Goal: Task Accomplishment & Management: Manage account settings

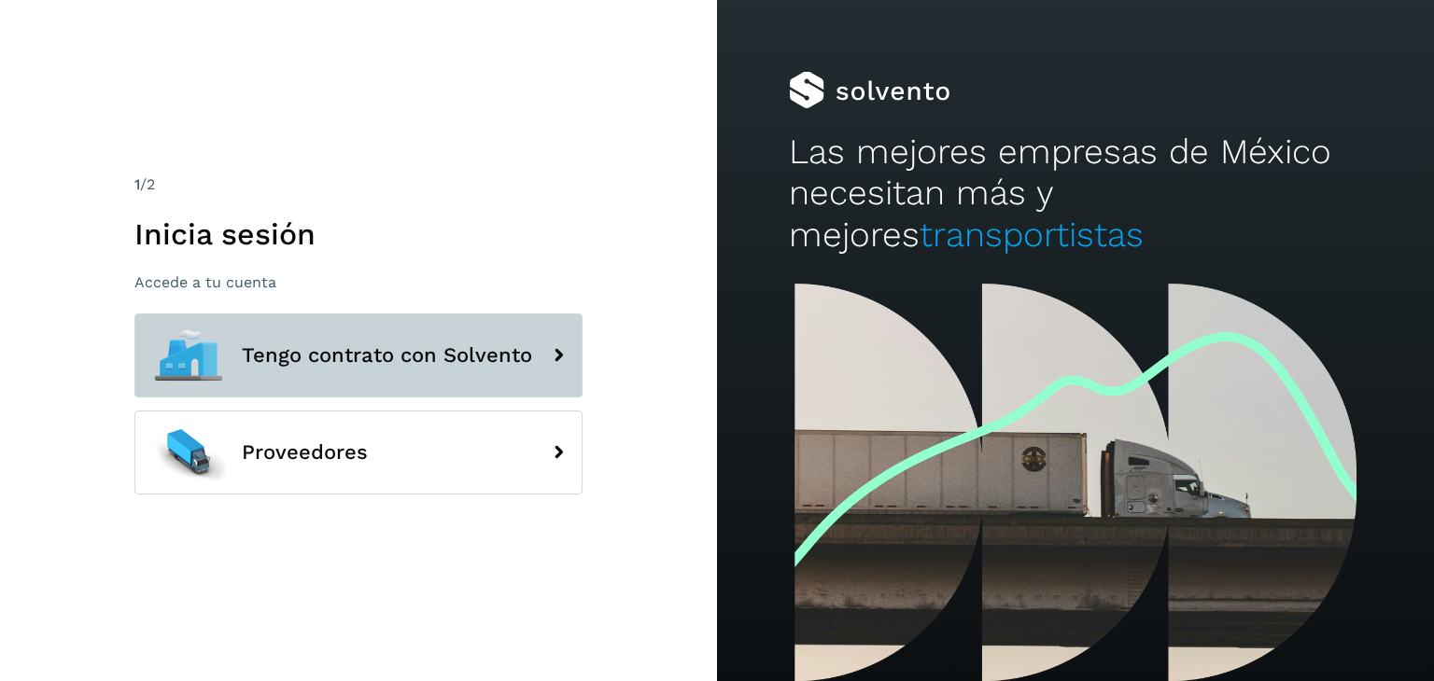
click at [303, 340] on button "Tengo contrato con Solvento" at bounding box center [358, 356] width 448 height 84
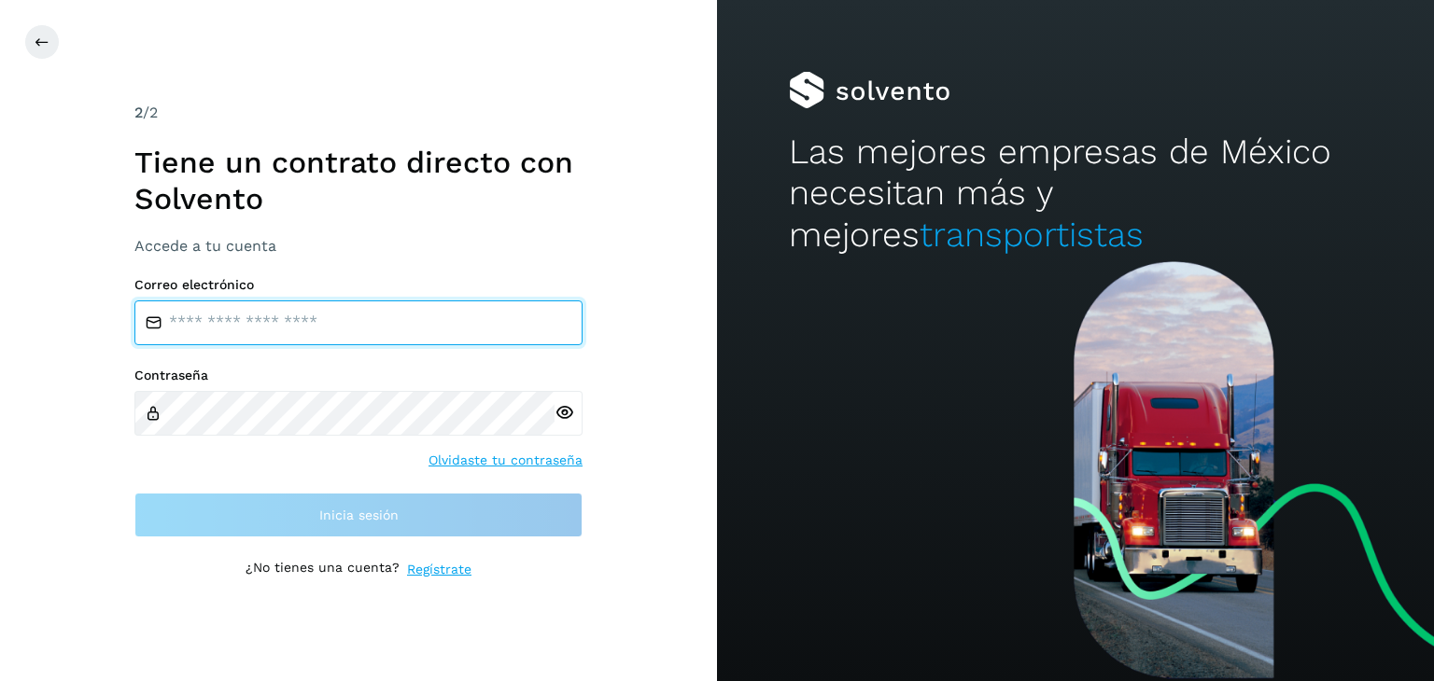
click at [287, 324] on input "email" at bounding box center [358, 323] width 448 height 45
type input "**********"
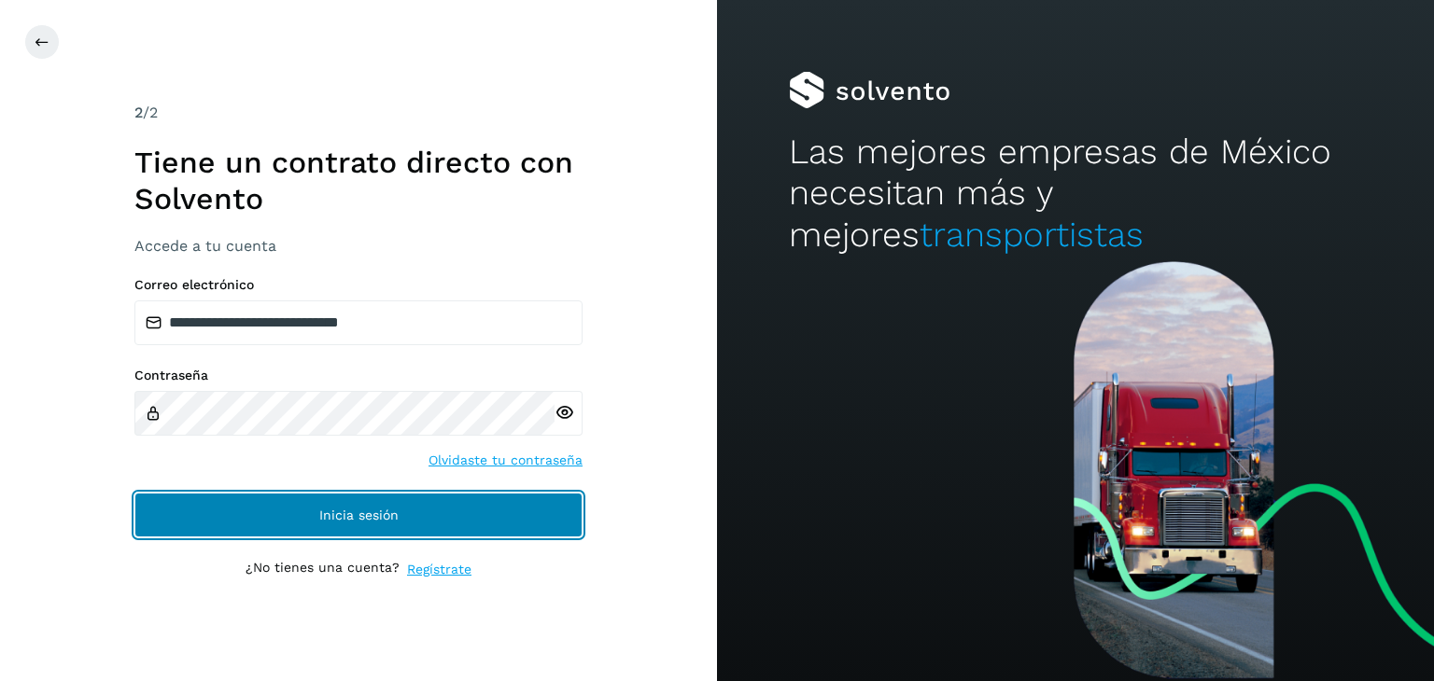
click at [380, 509] on span "Inicia sesión" at bounding box center [358, 515] width 79 height 13
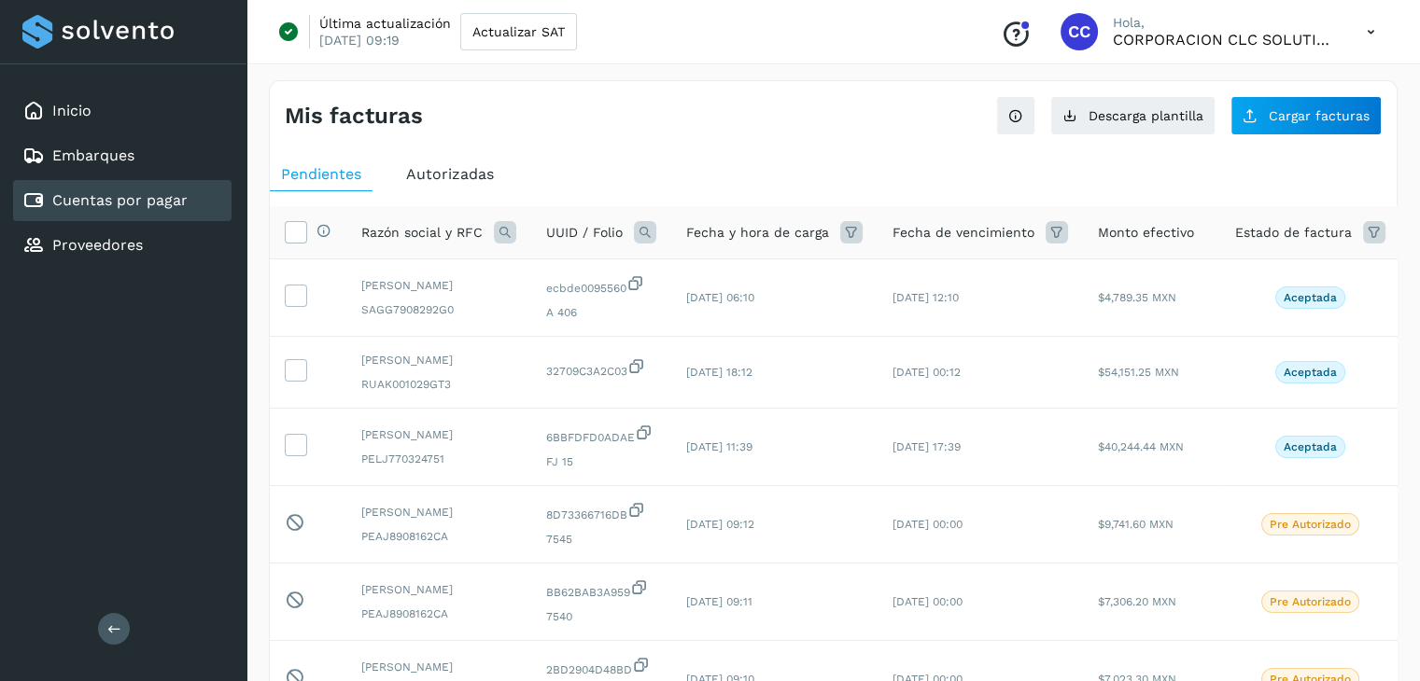
click at [88, 202] on link "Cuentas por pagar" at bounding box center [119, 200] width 135 height 18
click at [1304, 111] on span "Cargar facturas" at bounding box center [1318, 115] width 101 height 13
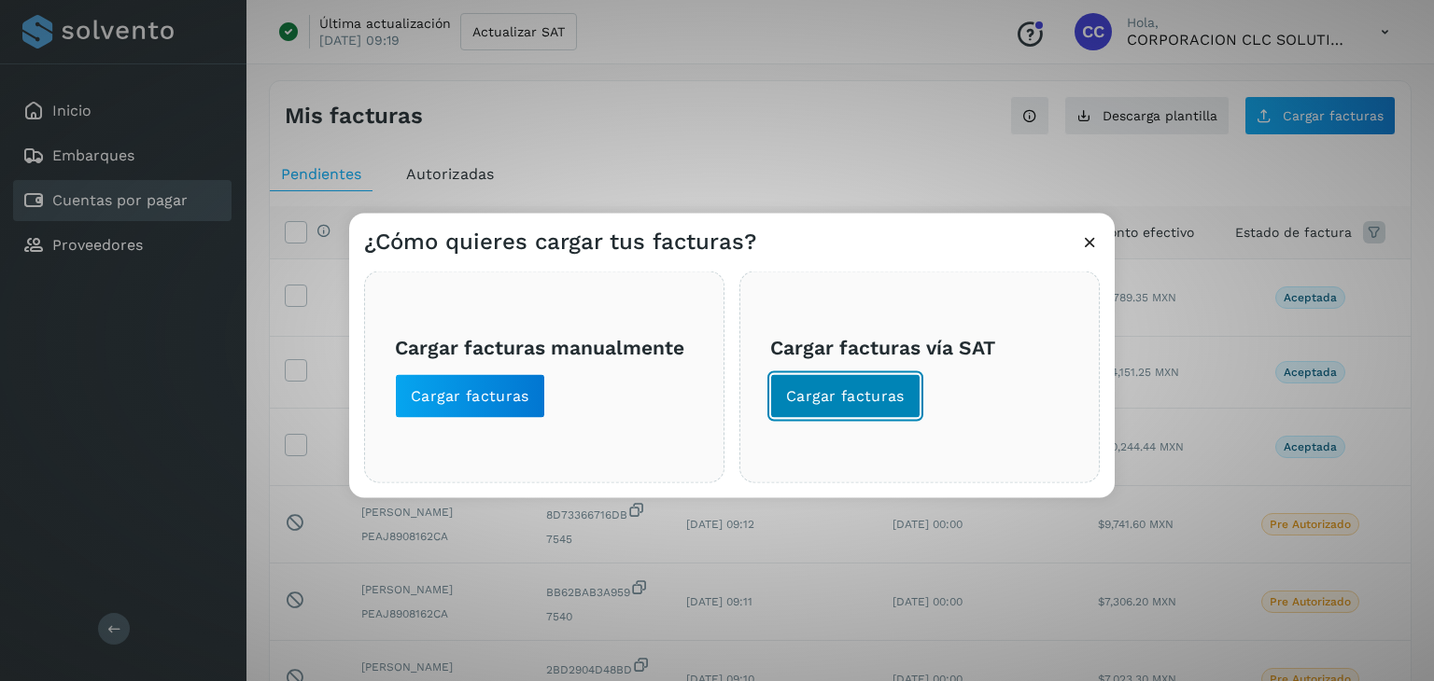
click at [790, 393] on span "Cargar facturas" at bounding box center [845, 396] width 119 height 21
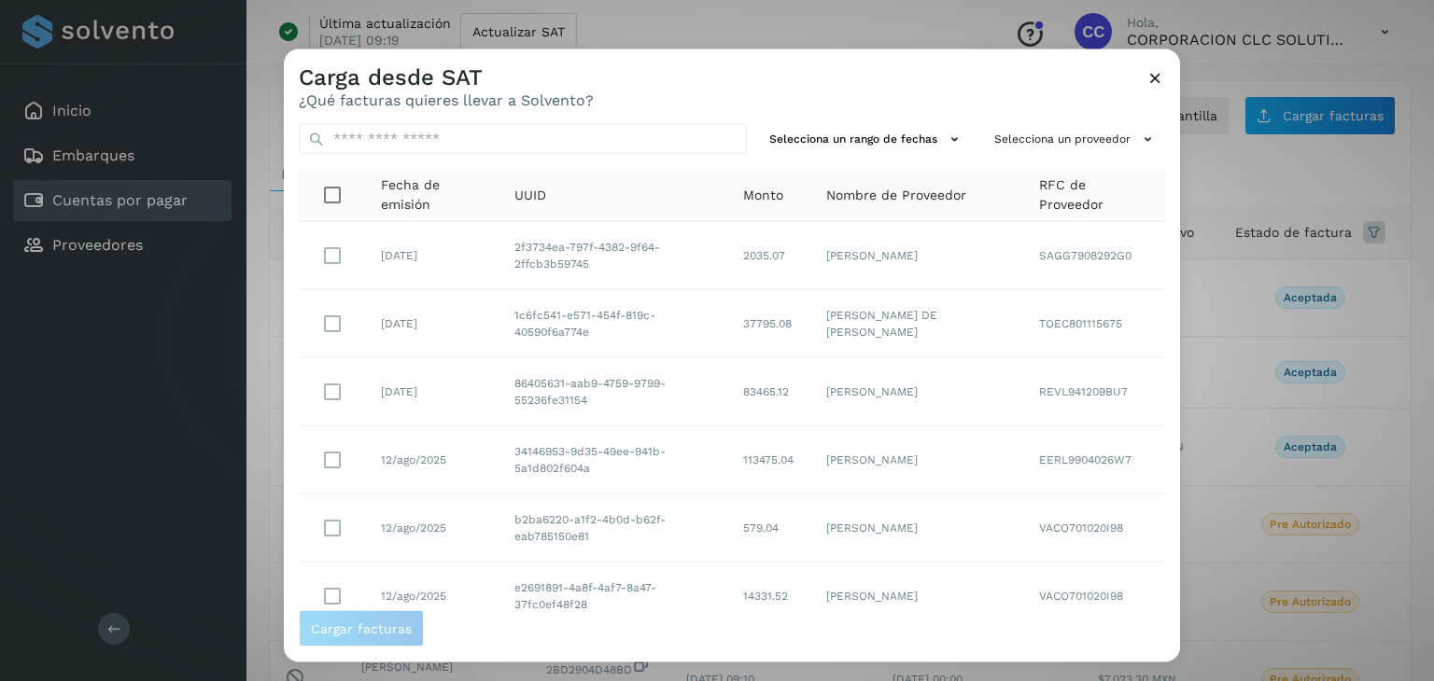
click at [1318, 120] on div "Carga desde SAT ¿Qué facturas quieres llevar a Solvento? Selecciona un rango de…" at bounding box center [717, 340] width 1434 height 681
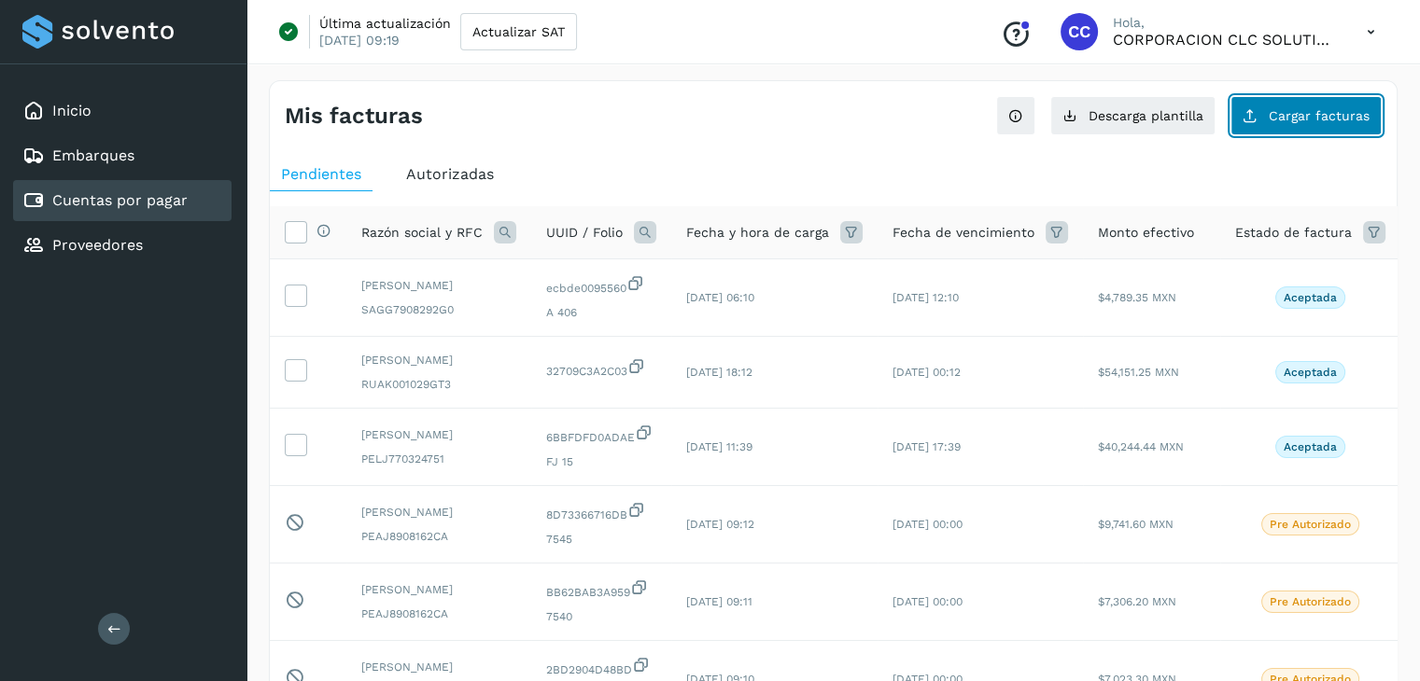
click at [1318, 120] on span "Cargar facturas" at bounding box center [1318, 115] width 101 height 13
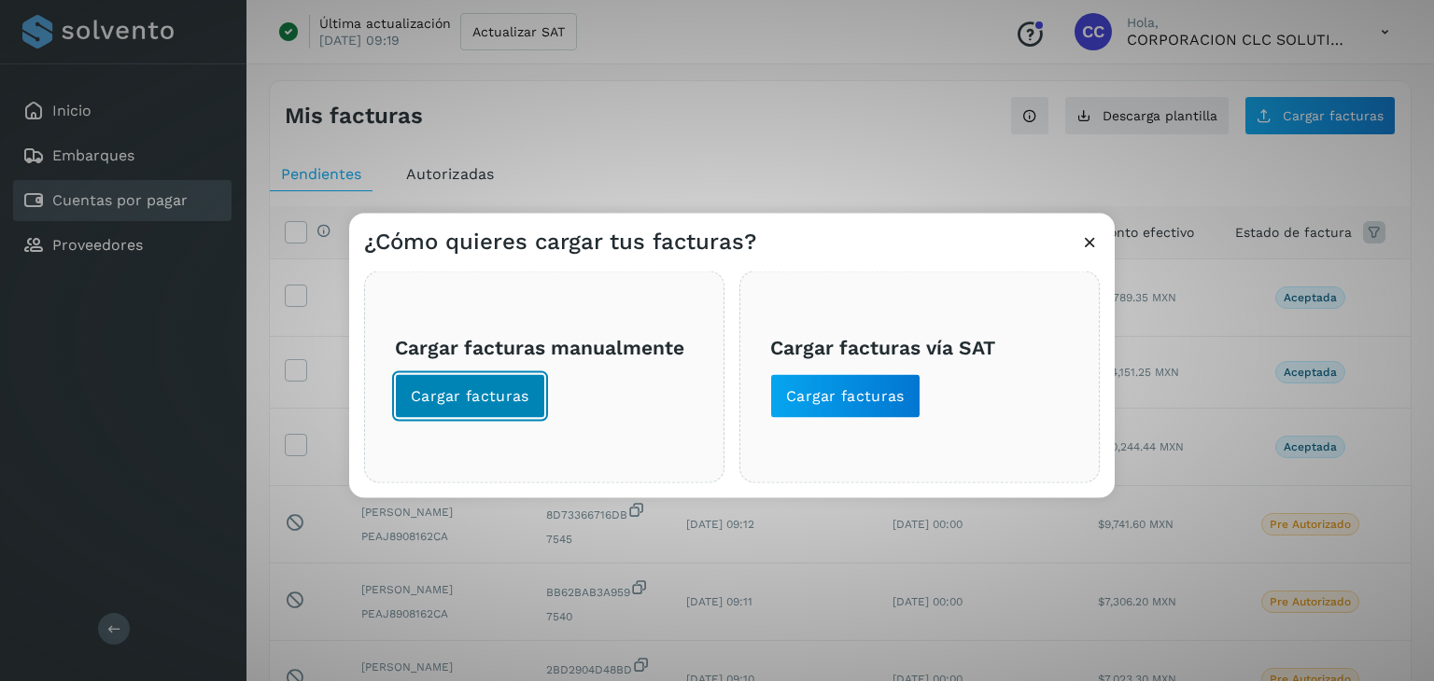
click at [533, 401] on button "Cargar facturas" at bounding box center [470, 396] width 150 height 45
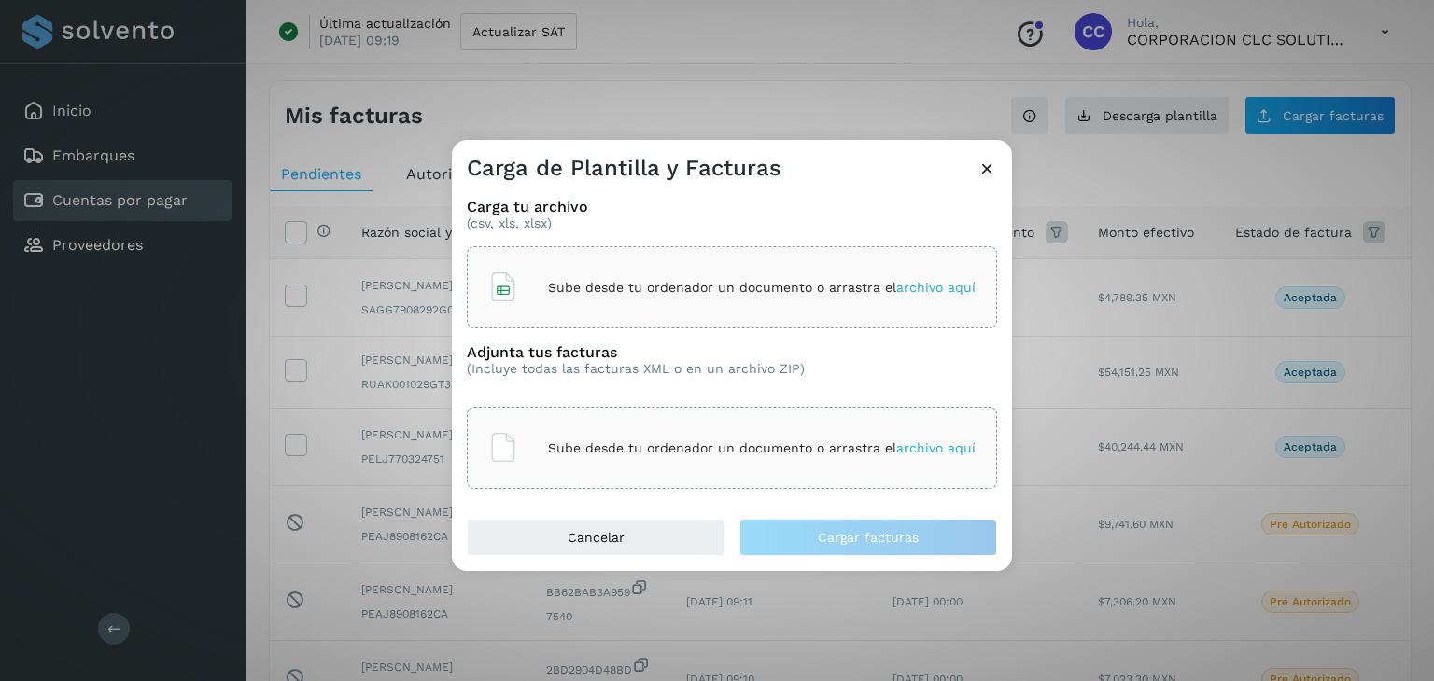
click at [905, 281] on span "archivo aquí" at bounding box center [935, 287] width 79 height 15
click at [919, 445] on span "archivo aquí" at bounding box center [935, 448] width 79 height 15
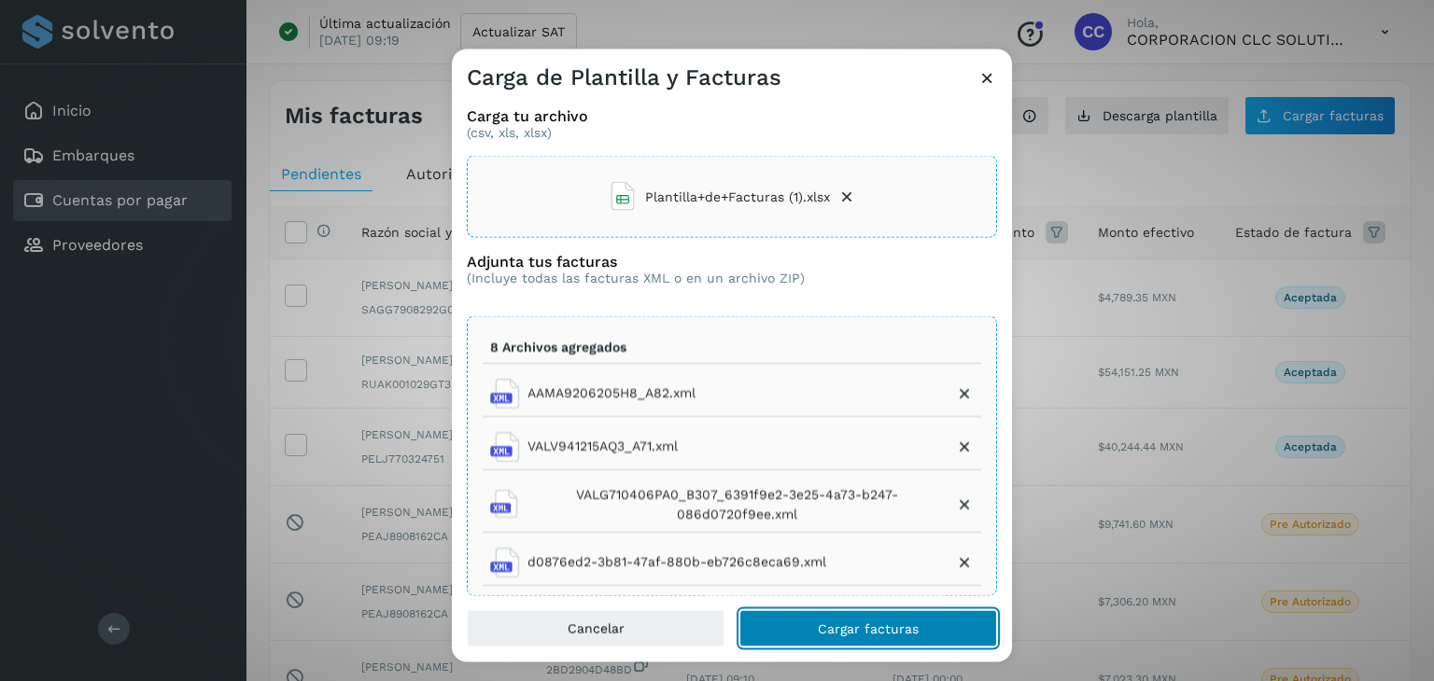
click at [828, 628] on span "Cargar facturas" at bounding box center [868, 628] width 101 height 13
click at [866, 635] on span "Cargar facturas" at bounding box center [868, 628] width 101 height 13
click at [848, 630] on span "Cargar facturas" at bounding box center [868, 628] width 101 height 13
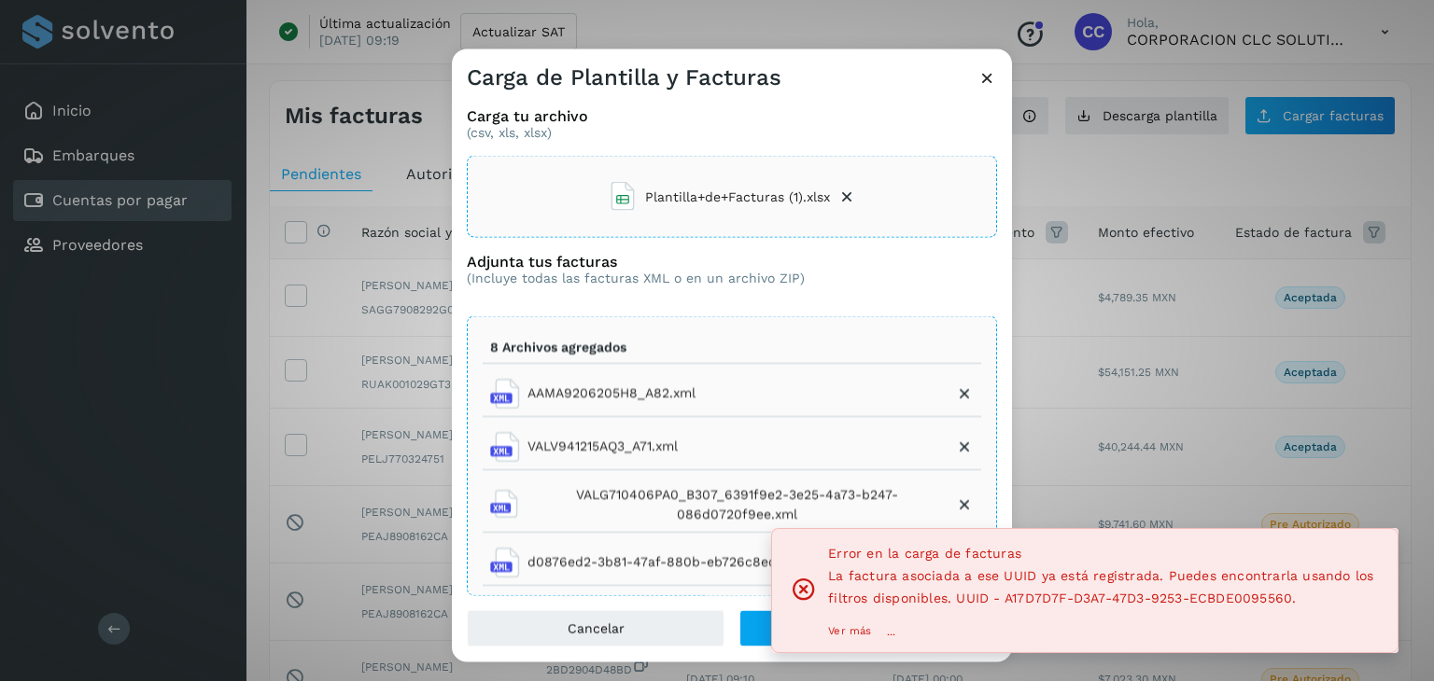
click at [847, 630] on p "Ver más" at bounding box center [849, 631] width 43 height 13
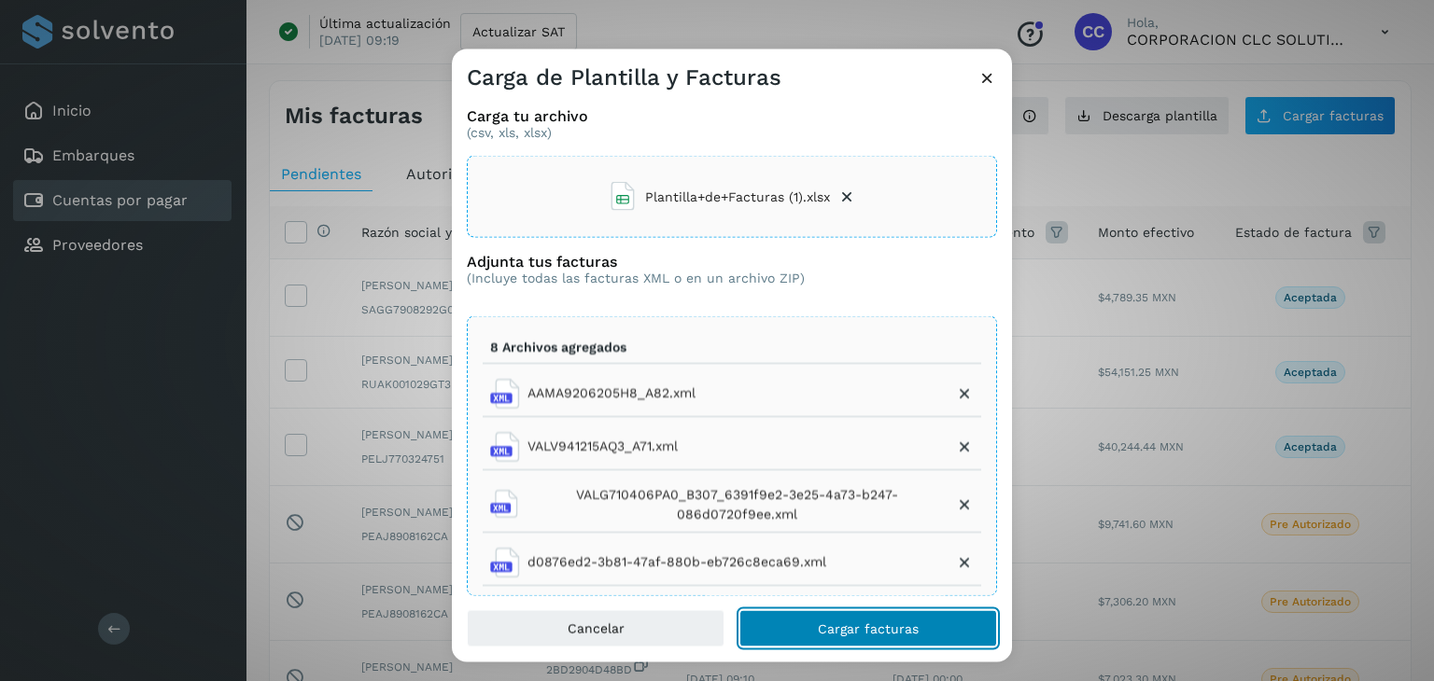
click at [865, 622] on span "Cargar facturas" at bounding box center [868, 628] width 101 height 13
click at [885, 636] on button "Cargar facturas" at bounding box center [868, 628] width 258 height 37
click at [832, 622] on span "Cargar facturas" at bounding box center [868, 628] width 101 height 13
click at [889, 622] on span "Cargar facturas" at bounding box center [868, 628] width 101 height 13
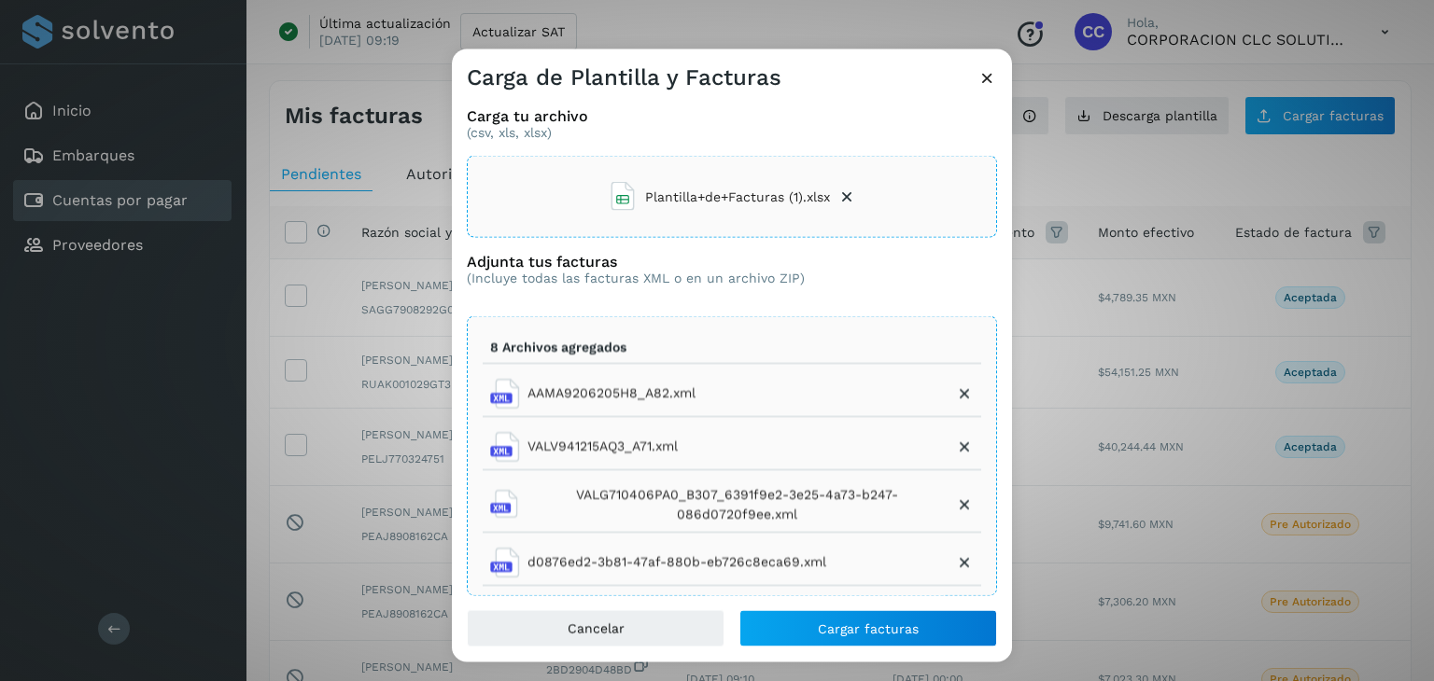
click at [994, 79] on icon at bounding box center [987, 78] width 20 height 20
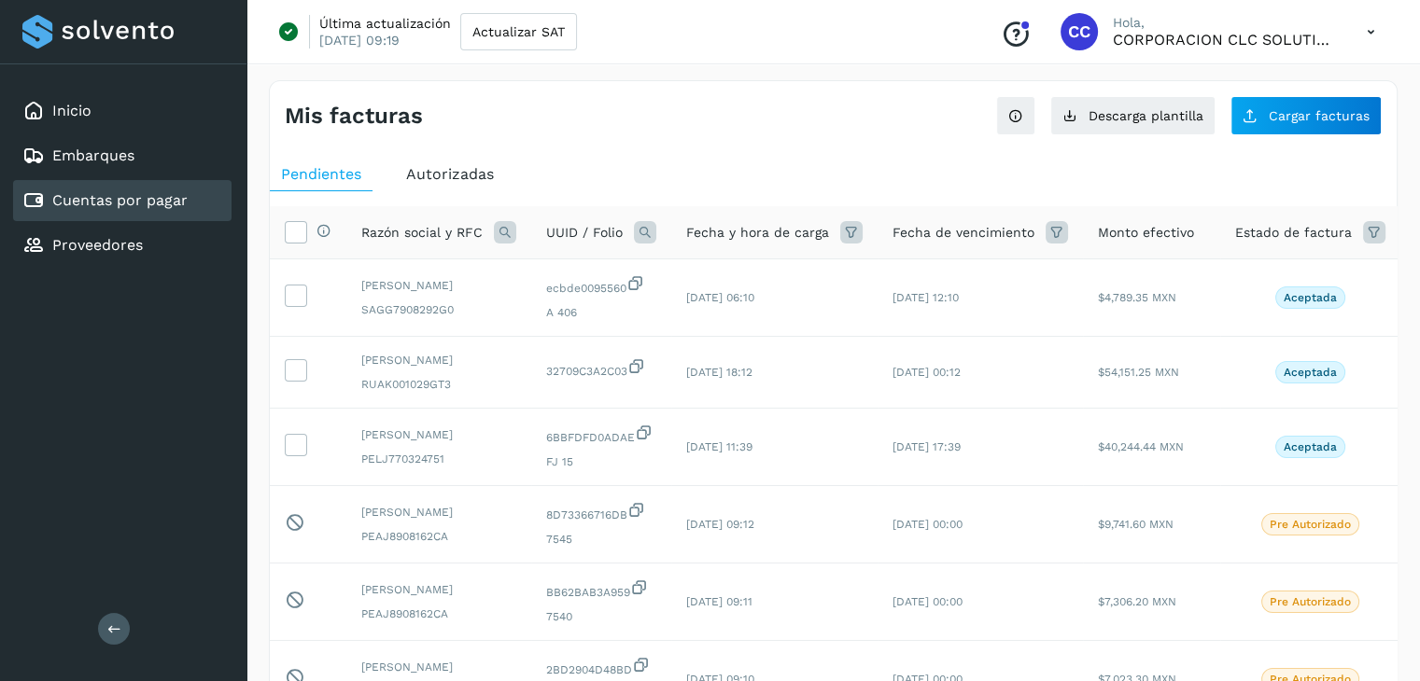
click at [1365, 230] on icon at bounding box center [1374, 232] width 22 height 22
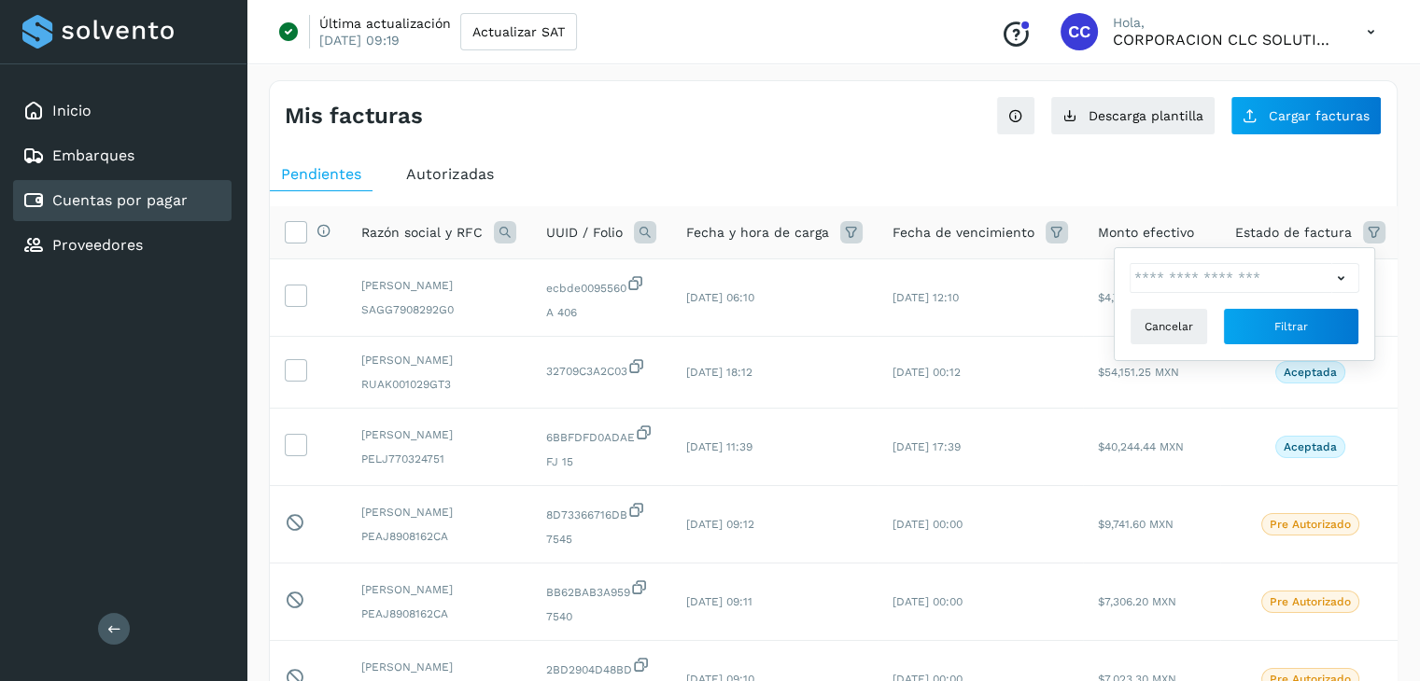
click at [1346, 276] on icon at bounding box center [1341, 279] width 20 height 20
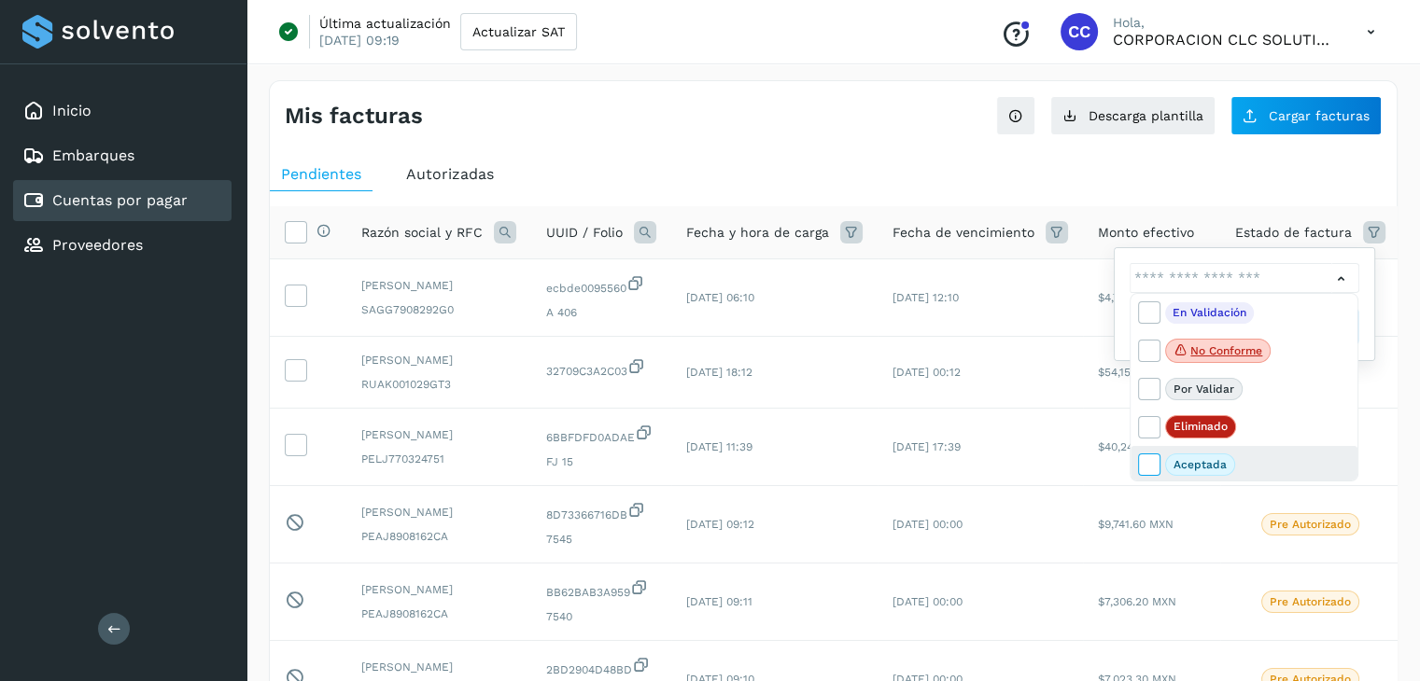
click at [1150, 470] on icon at bounding box center [1148, 464] width 19 height 19
type input "**********"
click at [1186, 470] on span "Aceptada" at bounding box center [1200, 465] width 70 height 22
click at [1152, 464] on icon at bounding box center [1148, 464] width 19 height 19
click at [1397, 258] on div at bounding box center [710, 340] width 1420 height 681
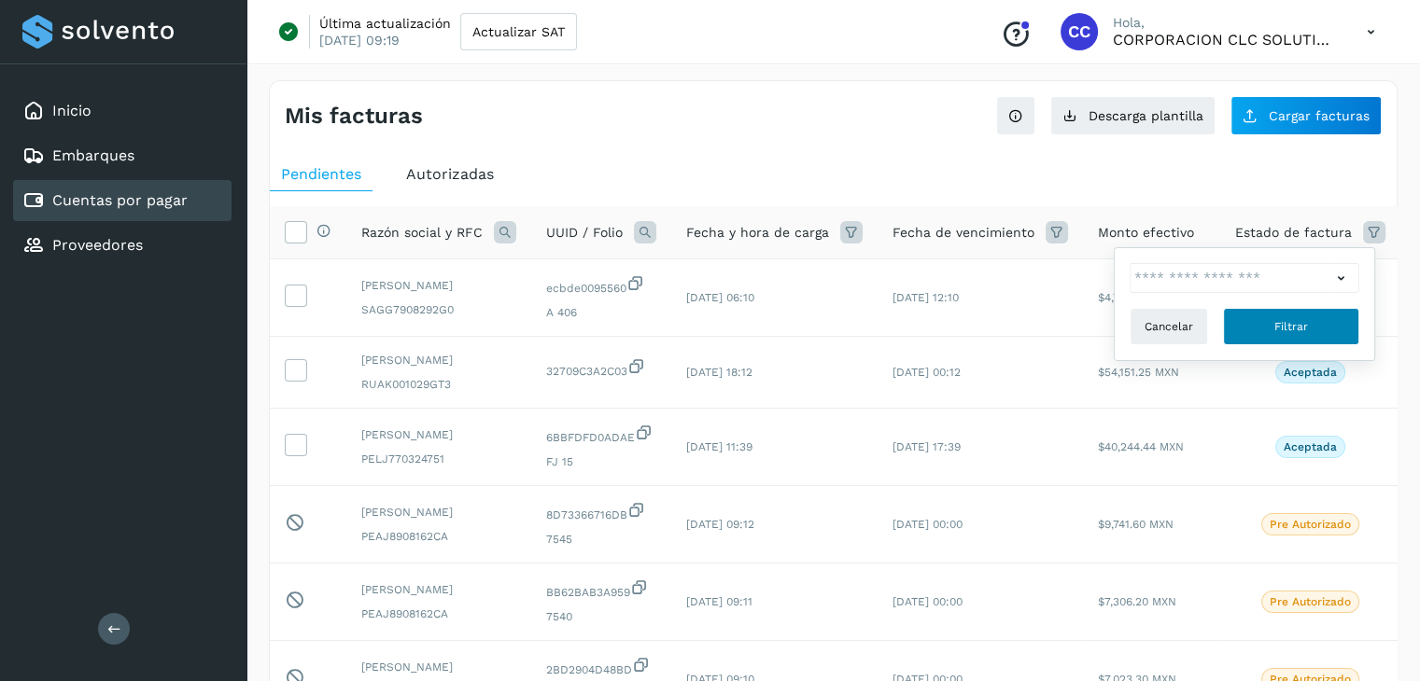
click at [1304, 329] on span "Filtrar" at bounding box center [1291, 326] width 34 height 17
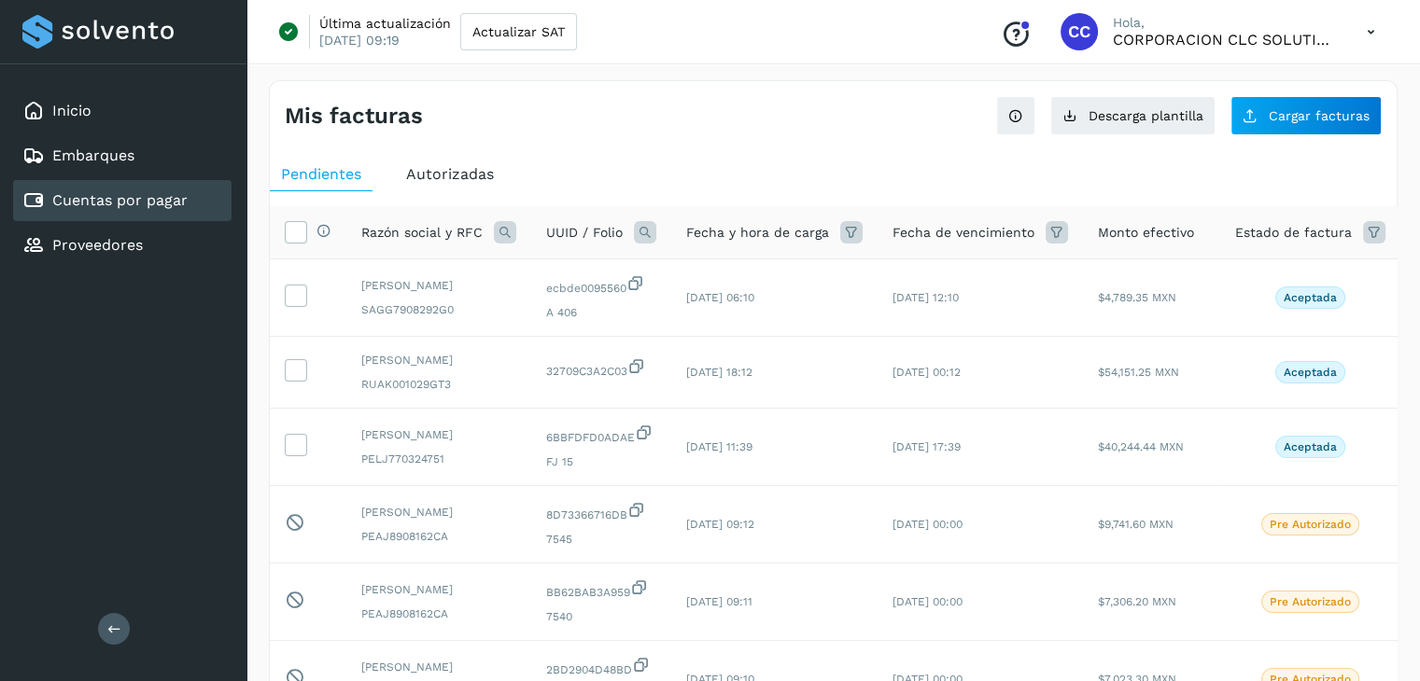
click at [1366, 242] on icon at bounding box center [1374, 232] width 22 height 22
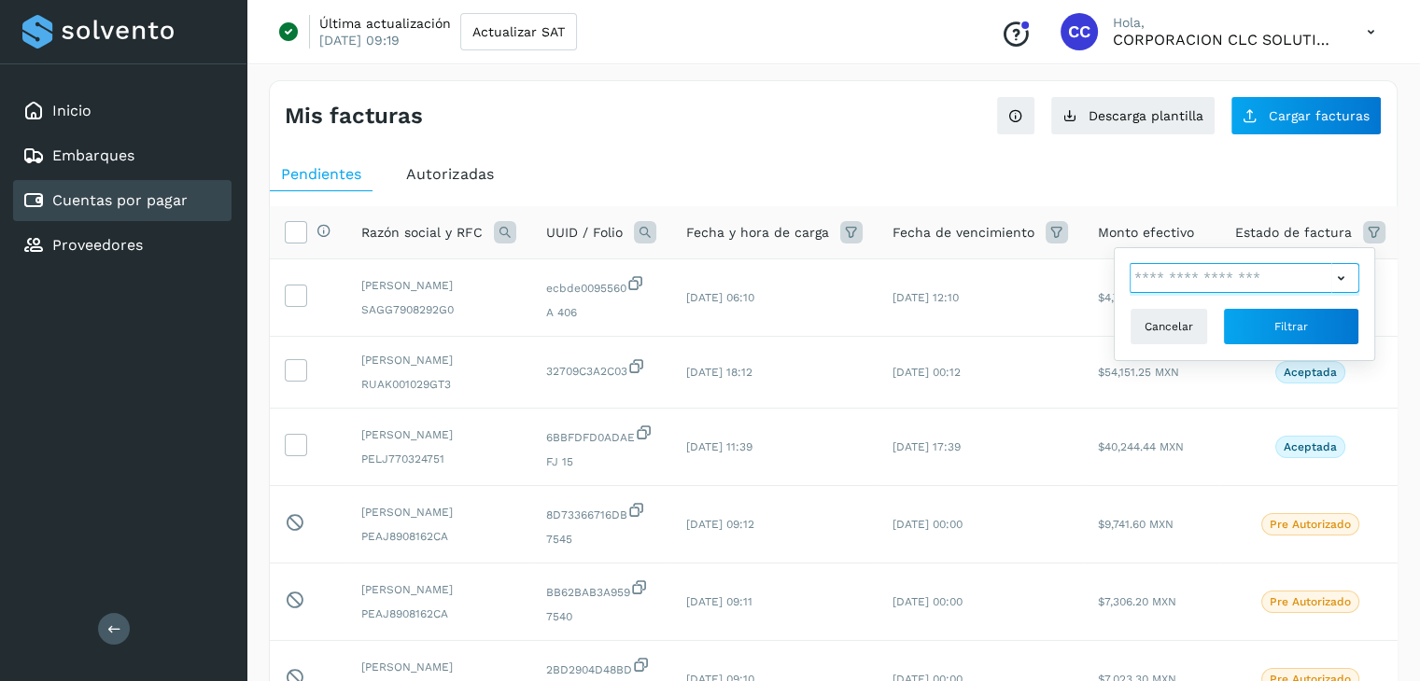
click at [1276, 290] on input "text" at bounding box center [1230, 278] width 202 height 30
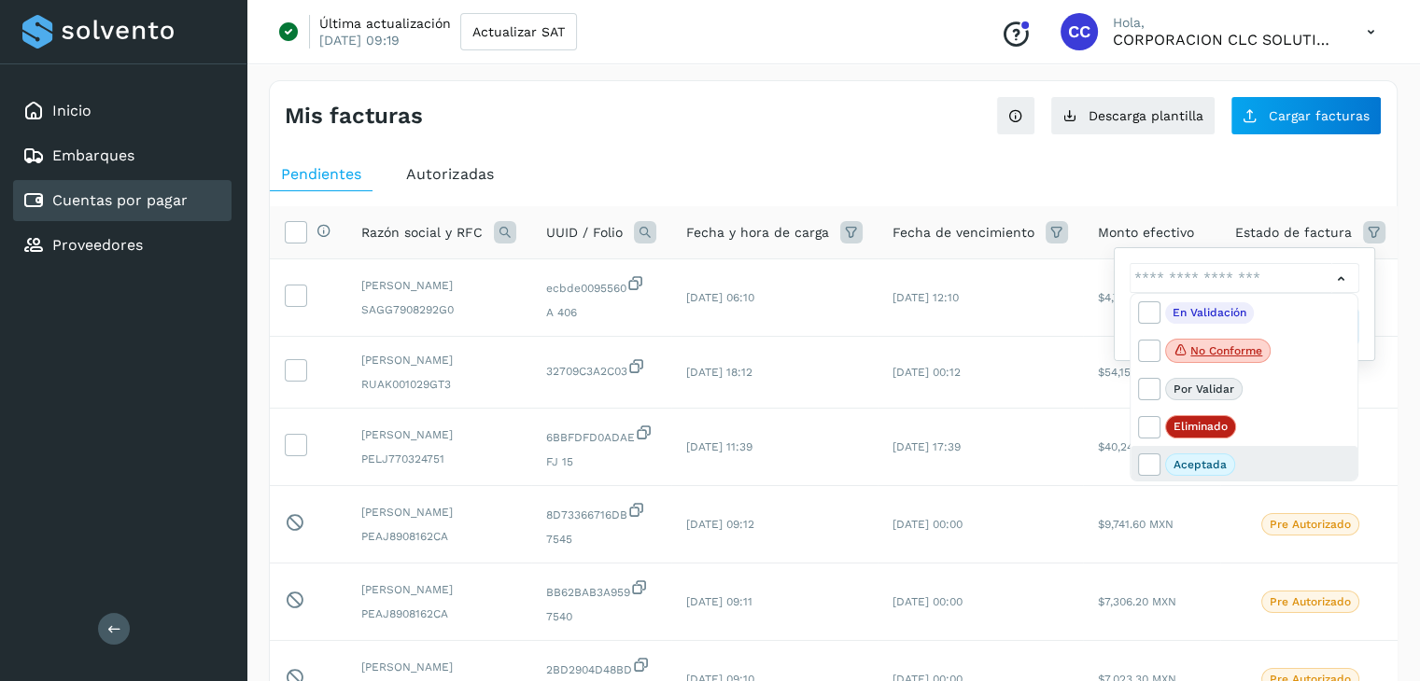
click at [1193, 469] on p "Aceptada" at bounding box center [1199, 464] width 53 height 13
click at [1142, 464] on icon at bounding box center [1148, 464] width 19 height 19
type input "**********"
click at [1373, 345] on div at bounding box center [710, 340] width 1420 height 681
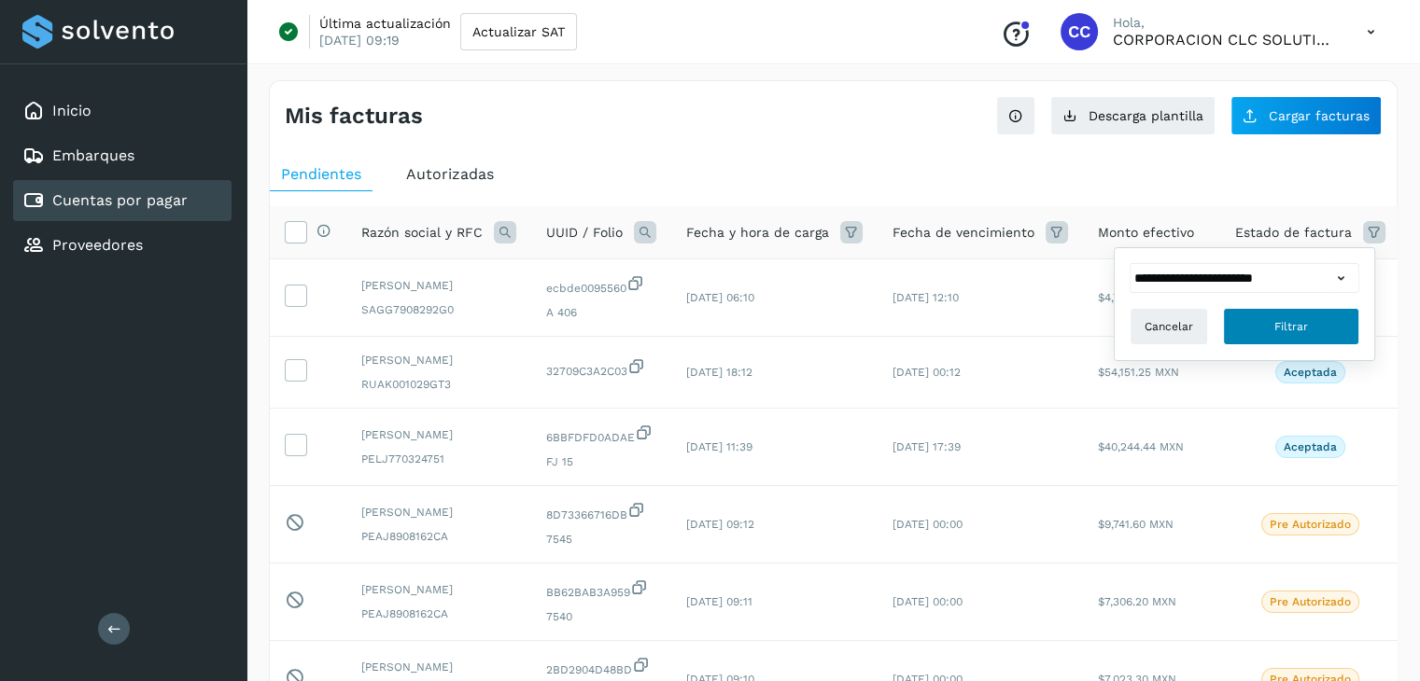
click at [1341, 328] on button "Filtrar" at bounding box center [1291, 326] width 136 height 37
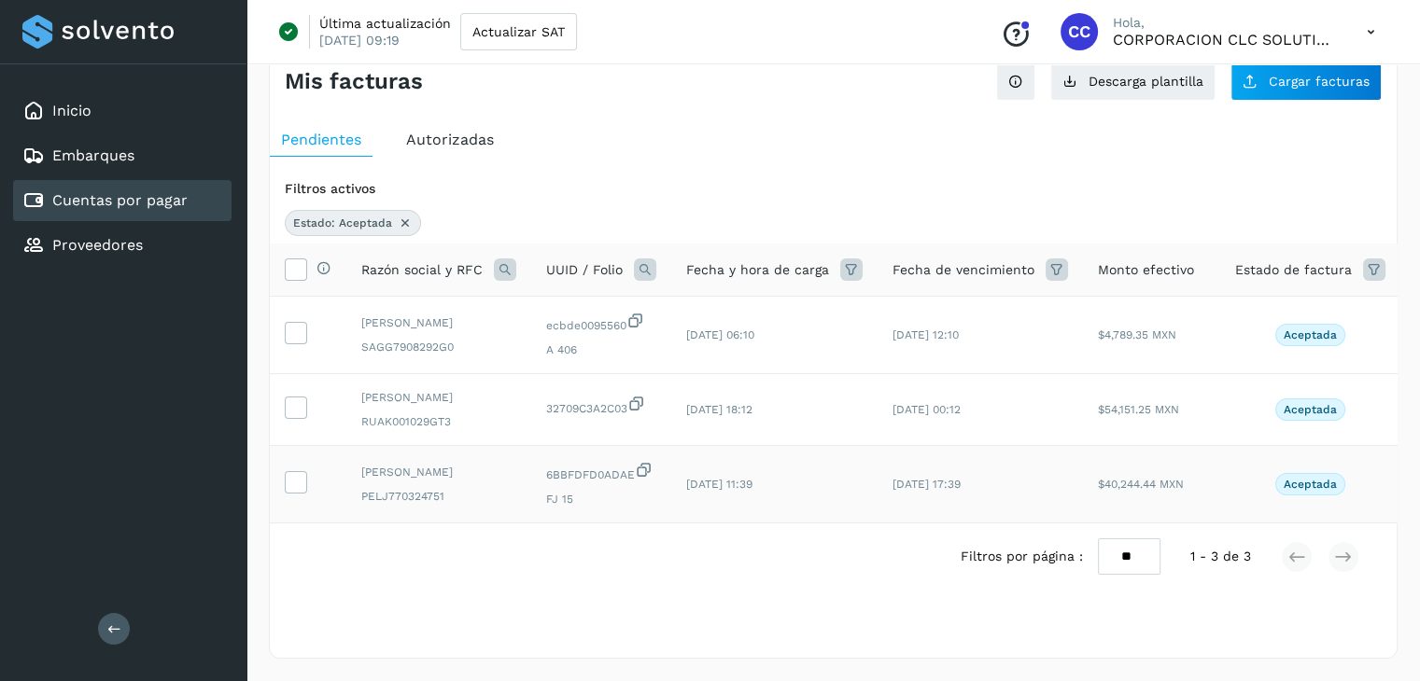
scroll to position [64, 0]
